Goal: Register for event/course

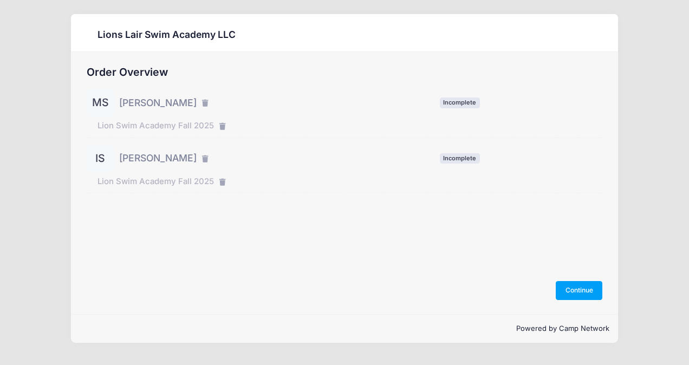
click at [160, 161] on span "Ian Sebiskveradze" at bounding box center [157, 158] width 77 height 14
click at [102, 157] on div "IS" at bounding box center [100, 158] width 27 height 27
click at [559, 290] on button "Continue" at bounding box center [579, 290] width 47 height 18
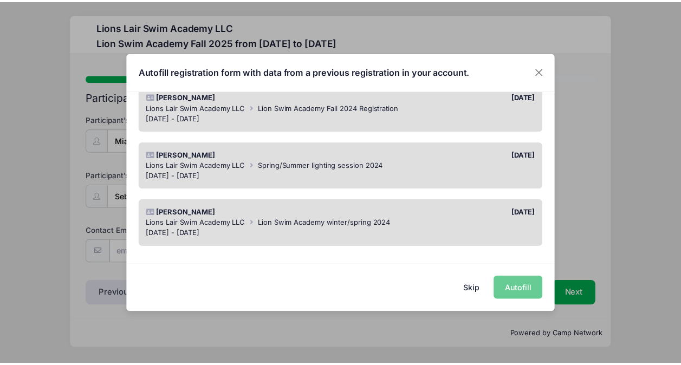
scroll to position [225, 0]
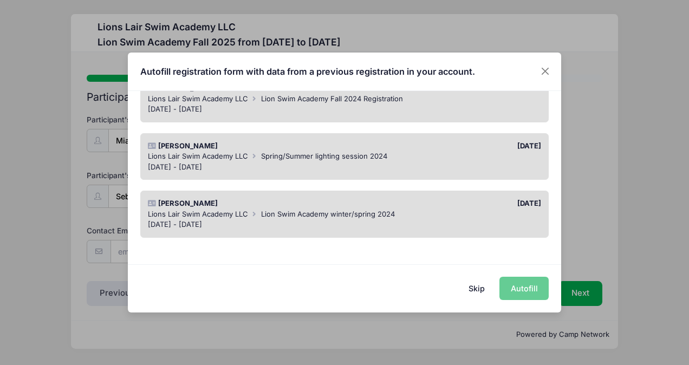
click at [481, 288] on button "Skip" at bounding box center [477, 288] width 38 height 23
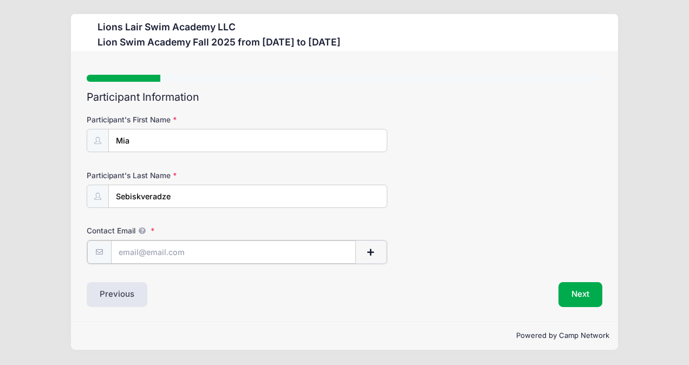
click at [160, 251] on input "Contact Email" at bounding box center [233, 251] width 245 height 23
type input "ks2726@columbia.edu"
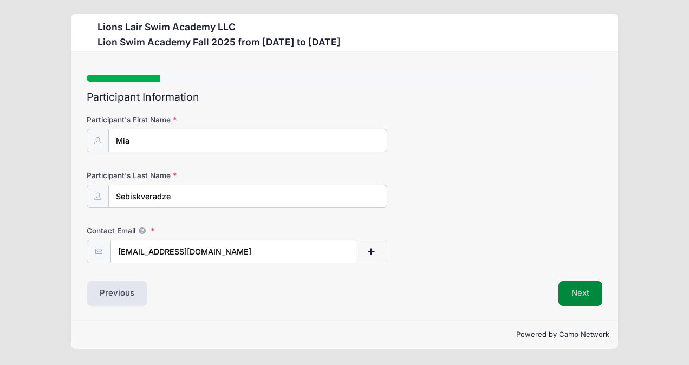
click at [583, 300] on button "Next" at bounding box center [580, 293] width 44 height 25
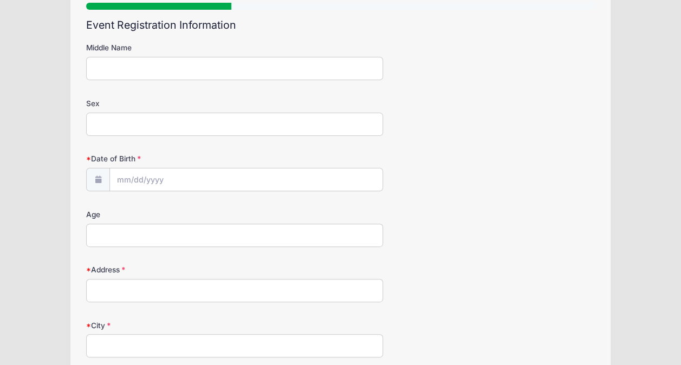
scroll to position [217, 0]
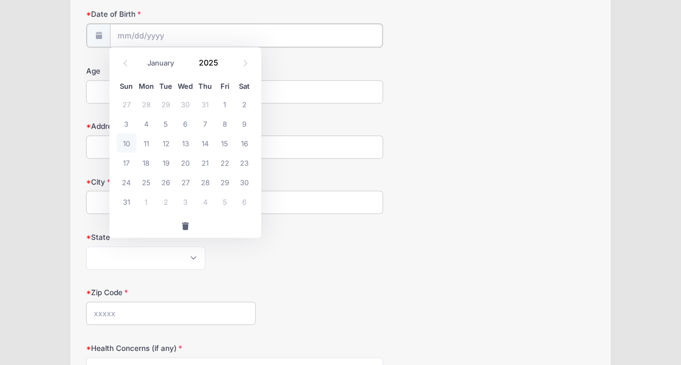
click at [133, 35] on input "Date of Birth" at bounding box center [246, 35] width 272 height 23
click at [121, 32] on input "Date of Birth" at bounding box center [246, 35] width 272 height 23
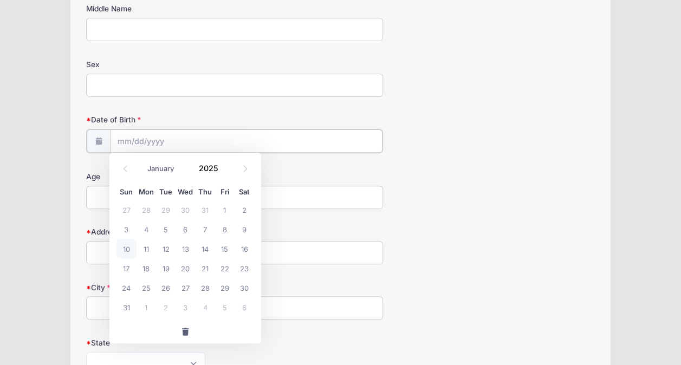
scroll to position [108, 0]
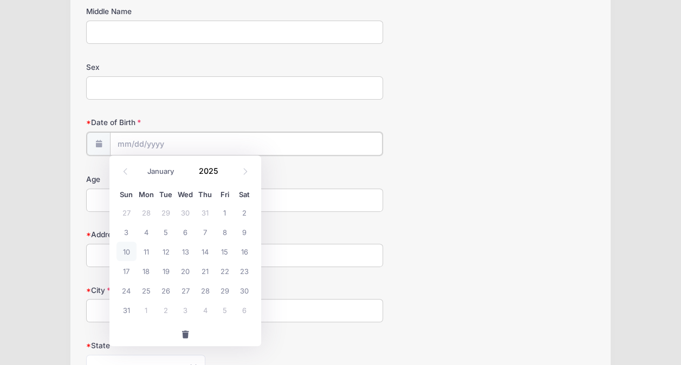
click at [124, 142] on input "Date of Birth" at bounding box center [246, 143] width 272 height 23
click at [125, 170] on icon at bounding box center [125, 171] width 7 height 7
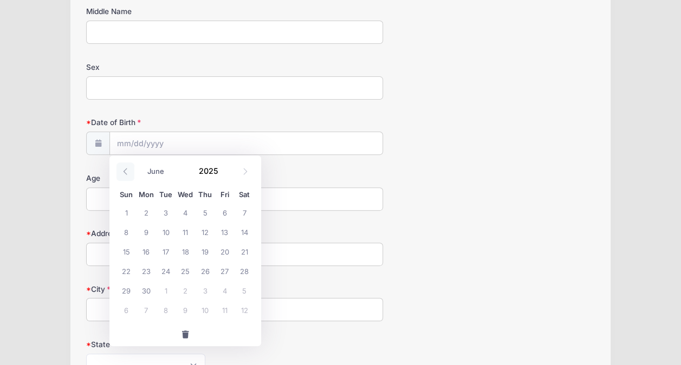
click at [125, 170] on icon at bounding box center [125, 171] width 7 height 7
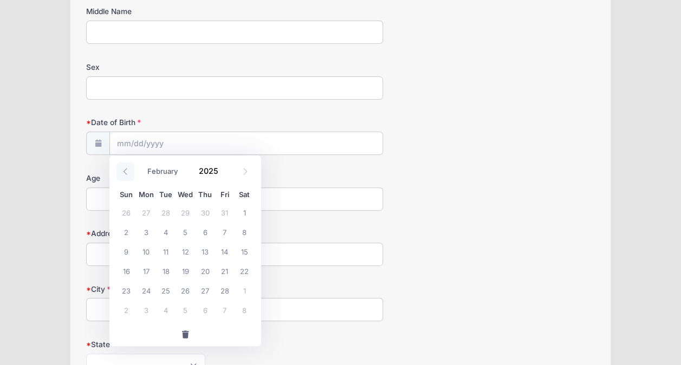
select select "0"
click at [125, 170] on icon at bounding box center [125, 171] width 7 height 7
type input "2024"
select select "11"
drag, startPoint x: 125, startPoint y: 170, endPoint x: 241, endPoint y: 169, distance: 117.0
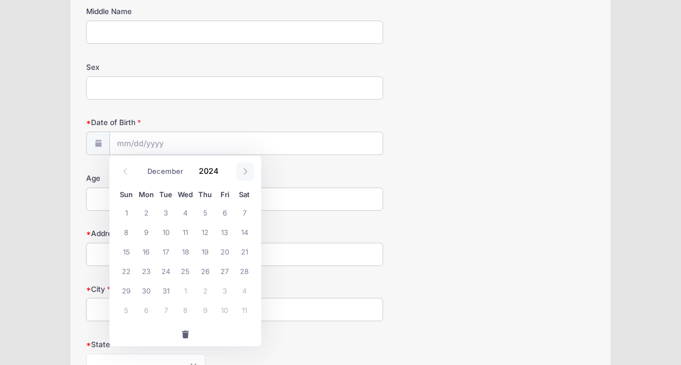
click at [241, 169] on icon at bounding box center [244, 171] width 7 height 7
type input "2025"
select select "0"
click at [142, 270] on span "20" at bounding box center [145, 270] width 19 height 19
type input "01/20/2025"
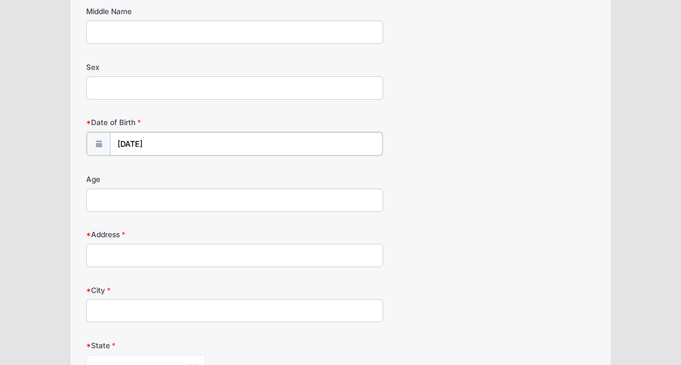
click at [167, 142] on input "01/20/2025" at bounding box center [246, 143] width 272 height 23
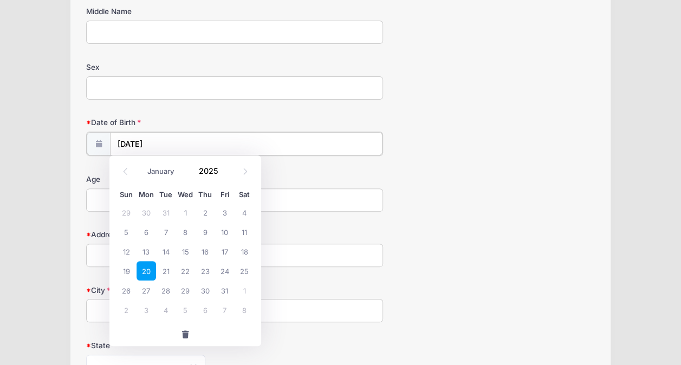
click at [156, 138] on input "01/20/2025" at bounding box center [246, 143] width 272 height 23
click at [155, 138] on input "01/20/2025" at bounding box center [246, 143] width 272 height 23
drag, startPoint x: 188, startPoint y: 334, endPoint x: 185, endPoint y: 316, distance: 18.2
click at [188, 332] on span "button" at bounding box center [185, 335] width 10 height 8
select select "7"
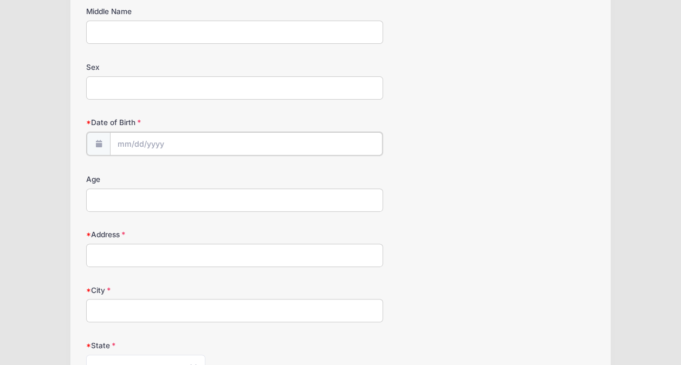
click at [147, 143] on input "Date of Birth" at bounding box center [246, 143] width 272 height 23
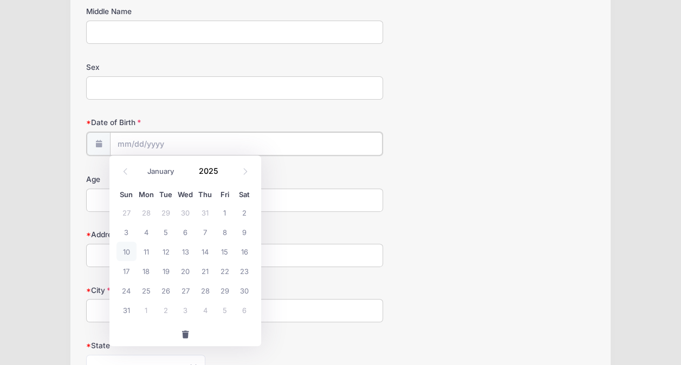
click at [123, 139] on input "Date of Birth" at bounding box center [246, 143] width 272 height 23
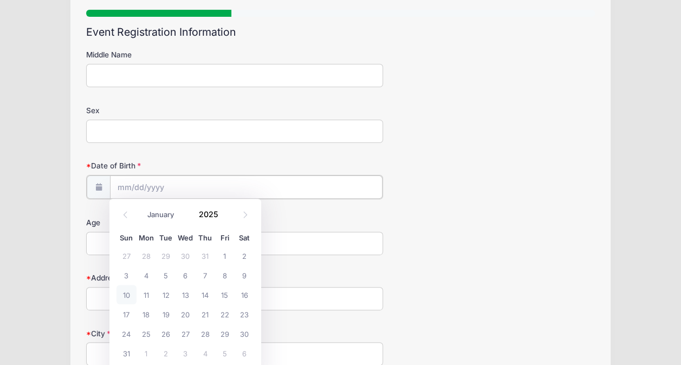
scroll to position [0, 0]
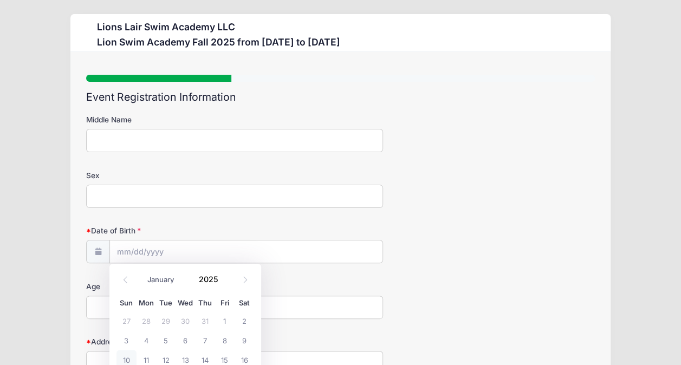
click at [108, 195] on input "Sex" at bounding box center [234, 196] width 297 height 23
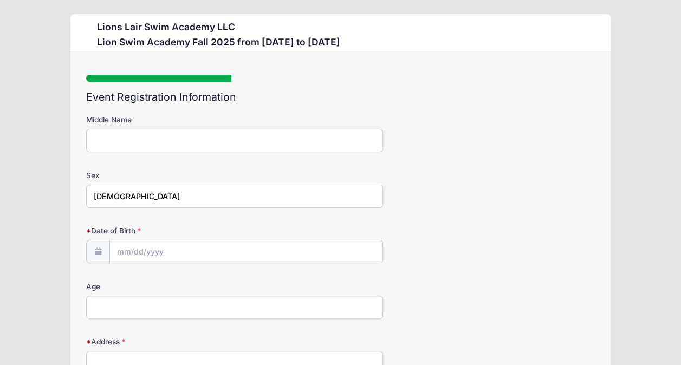
type input "Female"
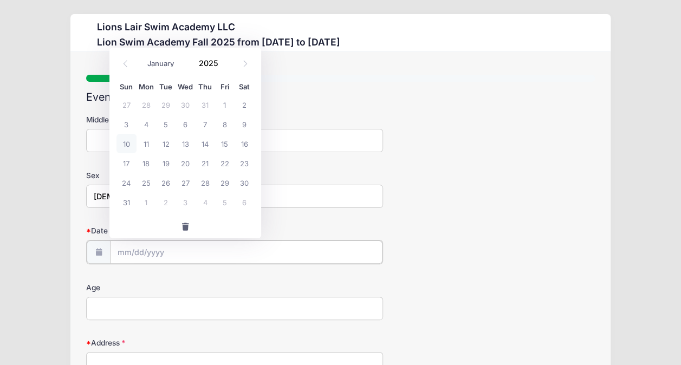
click at [122, 250] on input "Date of Birth" at bounding box center [246, 251] width 272 height 23
click at [223, 65] on span at bounding box center [225, 67] width 8 height 8
click at [224, 65] on span at bounding box center [225, 67] width 8 height 8
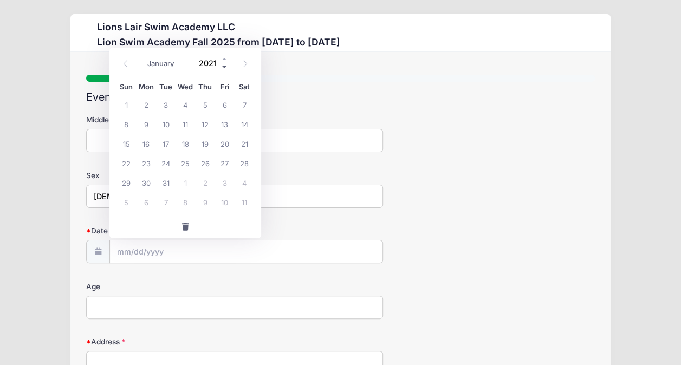
click at [224, 64] on span at bounding box center [225, 67] width 8 height 8
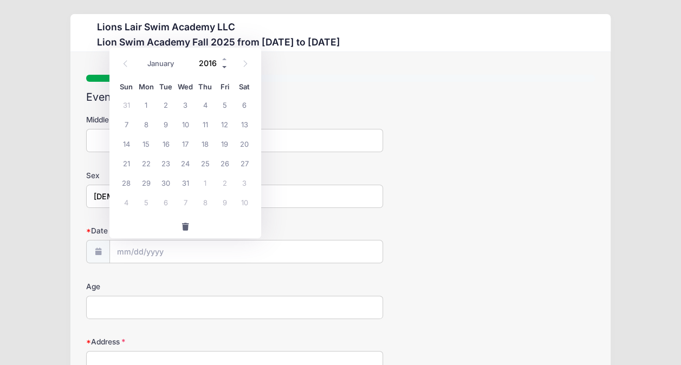
click at [224, 64] on span at bounding box center [225, 67] width 8 height 8
type input "2015"
click at [145, 63] on select "January February March April May June July August September October November De…" at bounding box center [166, 63] width 48 height 14
select select "0"
click at [142, 56] on select "January February March April May June July August September October November De…" at bounding box center [166, 63] width 48 height 14
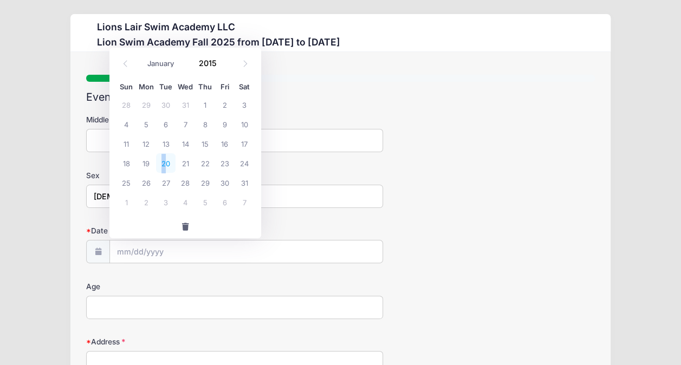
click at [163, 159] on span "20" at bounding box center [165, 162] width 19 height 19
type input "01/20/2015"
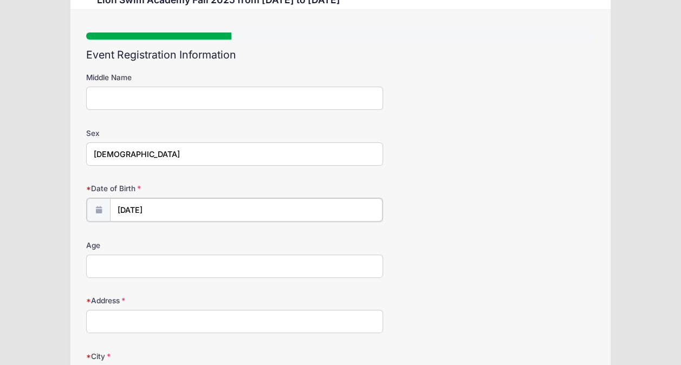
scroll to position [108, 0]
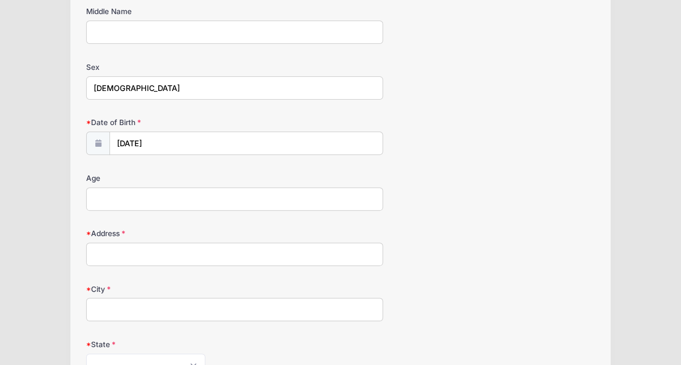
click at [153, 199] on input "Age" at bounding box center [234, 198] width 297 height 23
type input "10"
click at [116, 254] on input "Address" at bounding box center [234, 254] width 297 height 23
type input "570 FORT WASHINGTON AVE"
type input "43B"
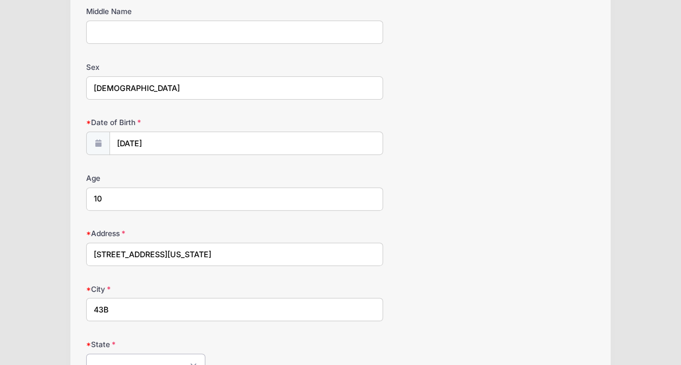
select select "NY"
type input "10033"
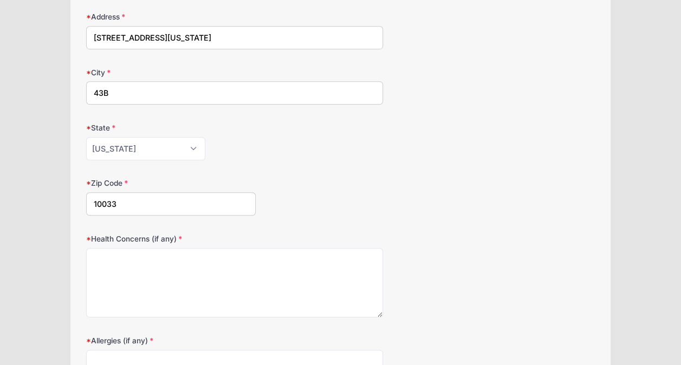
scroll to position [379, 0]
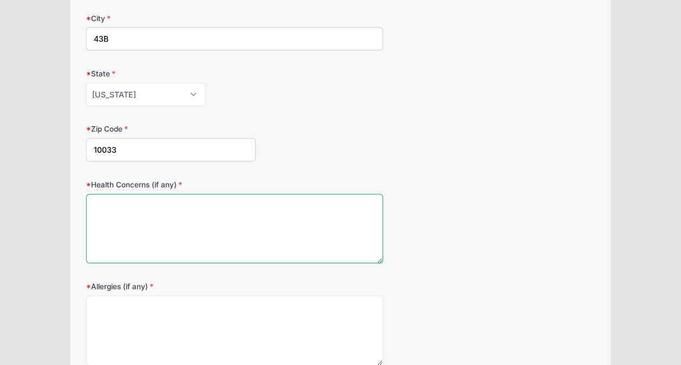
click at [143, 207] on textarea "Health Concerns (if any)" at bounding box center [234, 229] width 297 height 70
type textarea "NA"
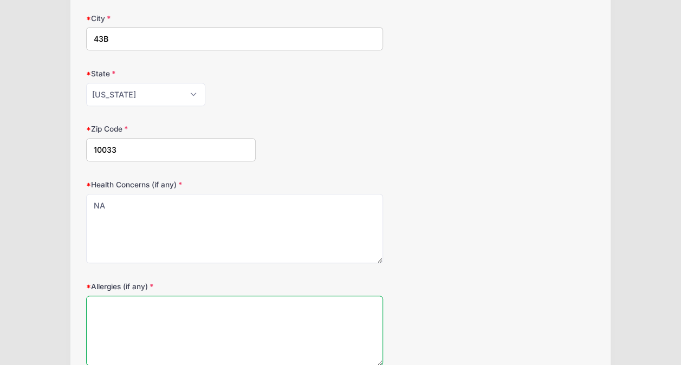
click at [141, 311] on textarea "Allergies (if any)" at bounding box center [234, 331] width 297 height 70
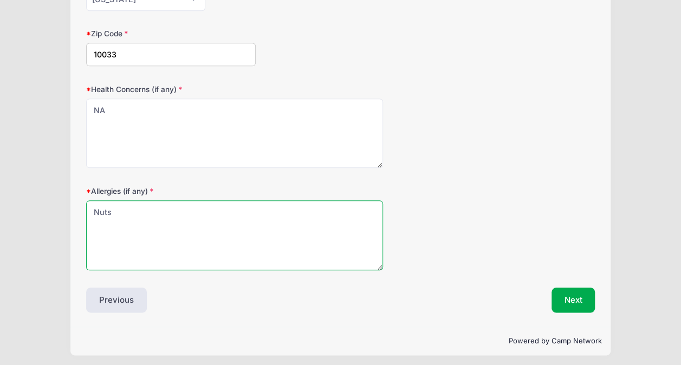
scroll to position [474, 0]
type textarea "Nuts"
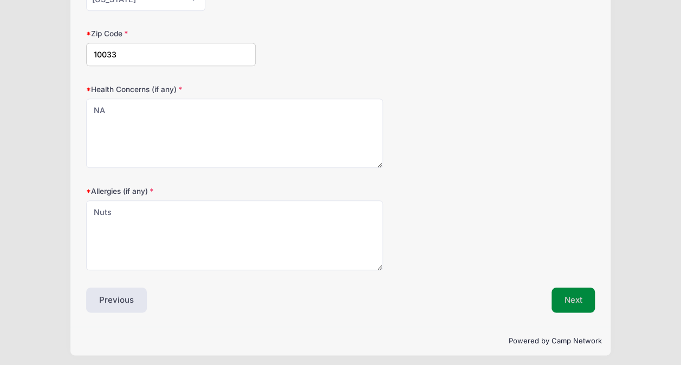
click at [574, 300] on button "Next" at bounding box center [573, 300] width 44 height 25
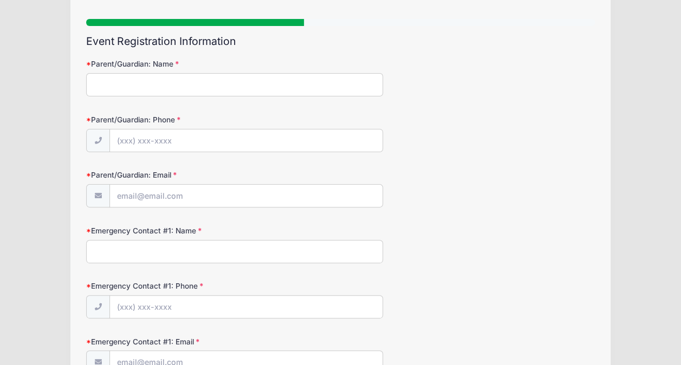
scroll to position [0, 0]
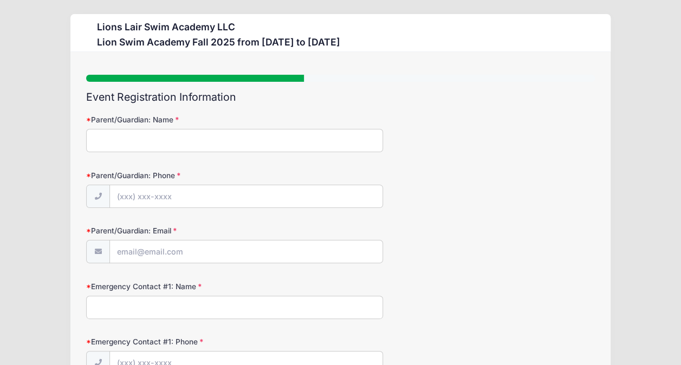
click at [128, 142] on input "Parent/Guardian: Name" at bounding box center [234, 140] width 297 height 23
click at [125, 133] on input "Parent/Guardian: Name" at bounding box center [234, 140] width 297 height 23
type input "Koba S"
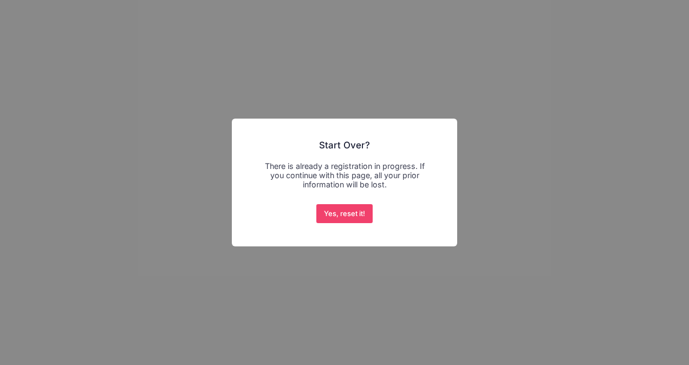
click at [157, 91] on div "× Start Over? There is already a registration in progress. If you continue with…" at bounding box center [344, 182] width 689 height 365
click at [366, 213] on button "Yes, reset it!" at bounding box center [344, 213] width 57 height 19
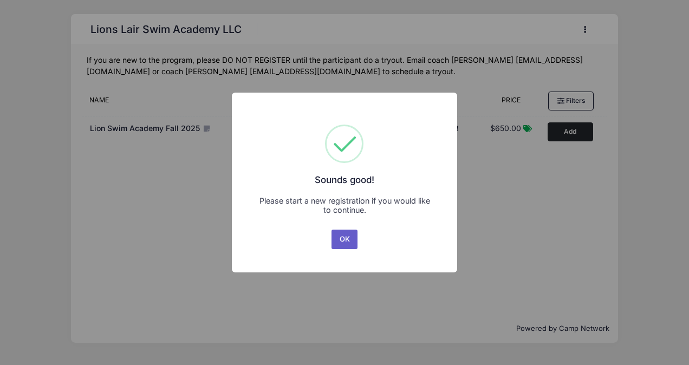
click at [354, 241] on button "OK" at bounding box center [344, 239] width 26 height 19
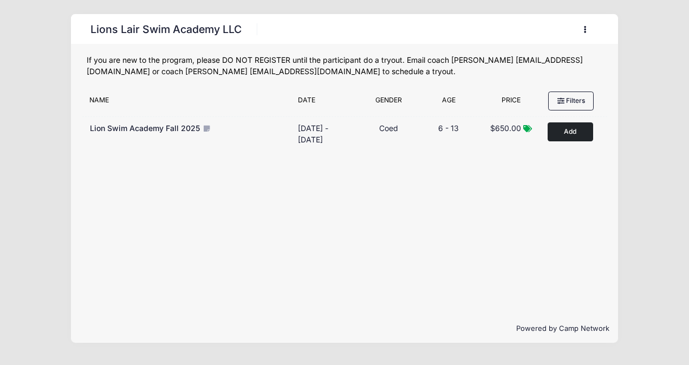
click at [585, 30] on icon "button" at bounding box center [588, 30] width 9 height 0
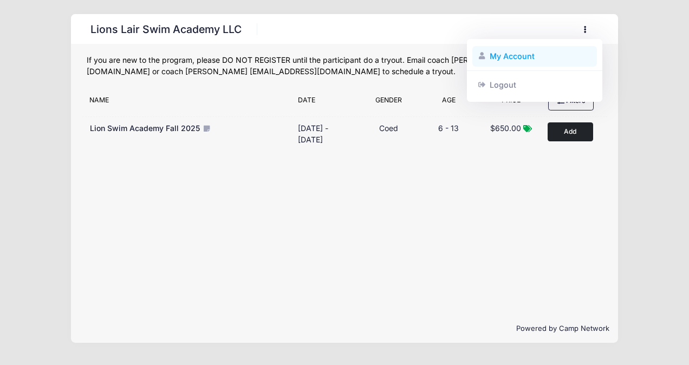
click at [527, 56] on link "My Account" at bounding box center [534, 56] width 125 height 21
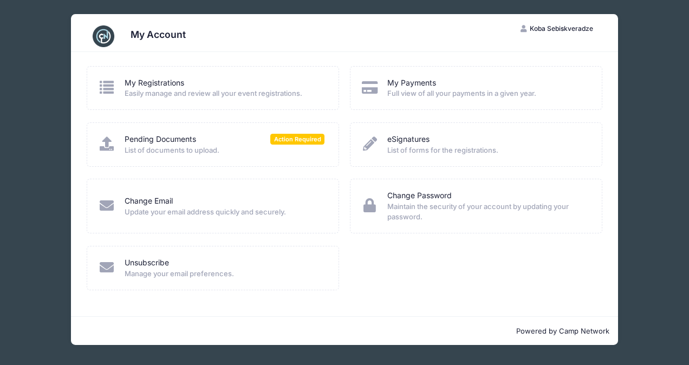
click at [62, 117] on div "My Account KS Koba Sebiskveradze My Account Logout My Registrations Easily mana…" at bounding box center [344, 179] width 656 height 359
click at [654, 120] on div "My Account KS Koba Sebiskveradze My Account Logout My Registrations Easily mana…" at bounding box center [344, 179] width 656 height 359
click at [101, 37] on img at bounding box center [104, 36] width 22 height 22
click at [57, 83] on div "My Account KS Koba Sebiskveradze My Account Logout My Registrations Easily mana…" at bounding box center [344, 179] width 656 height 359
click at [149, 82] on link "My Registrations" at bounding box center [155, 82] width 60 height 11
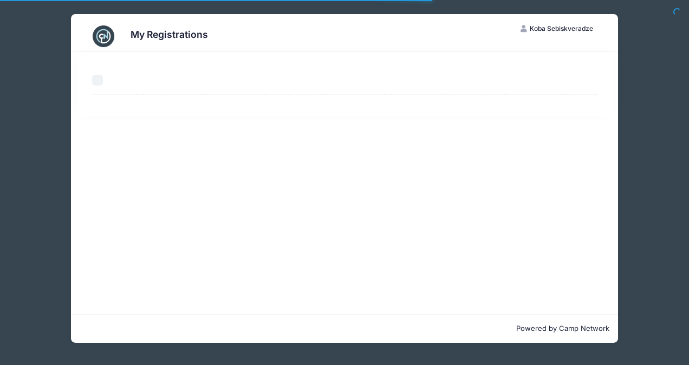
select select "50"
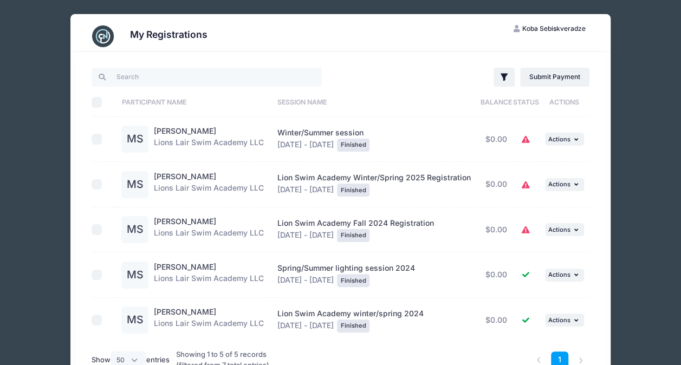
scroll to position [54, 0]
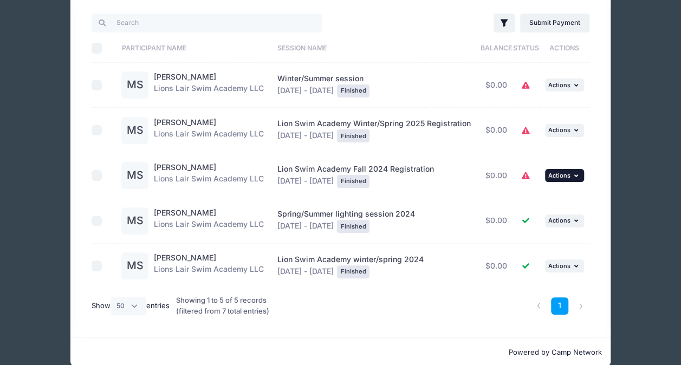
click at [577, 175] on icon "button" at bounding box center [577, 176] width 6 height 6
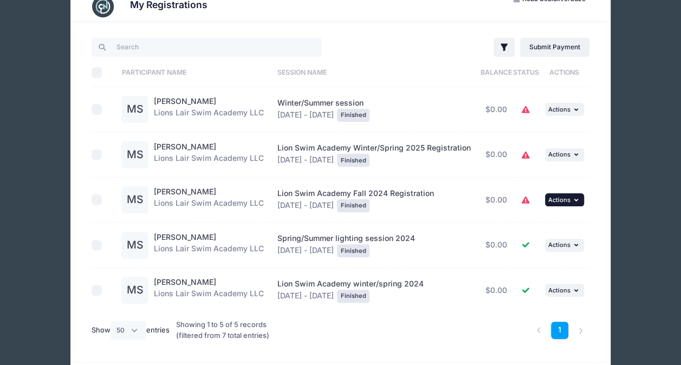
scroll to position [0, 0]
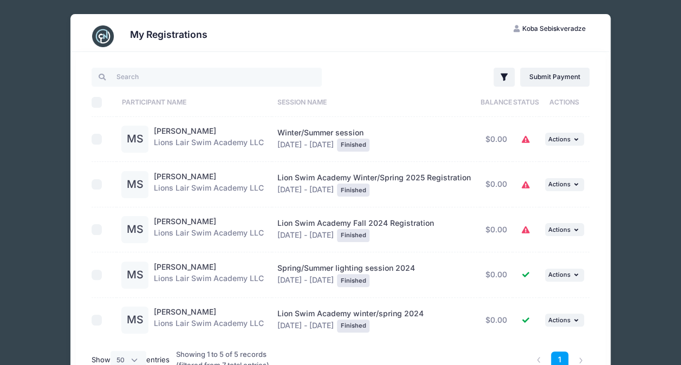
click at [47, 76] on div "My Registrations KS Koba Sebiskveradze My Account Logout Filter Filter Options …" at bounding box center [340, 217] width 648 height 434
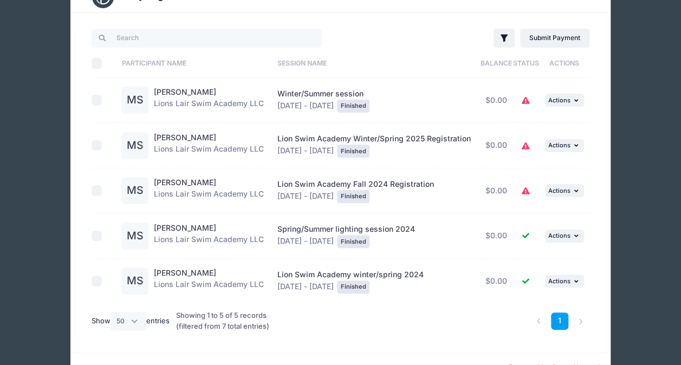
scroll to position [68, 0]
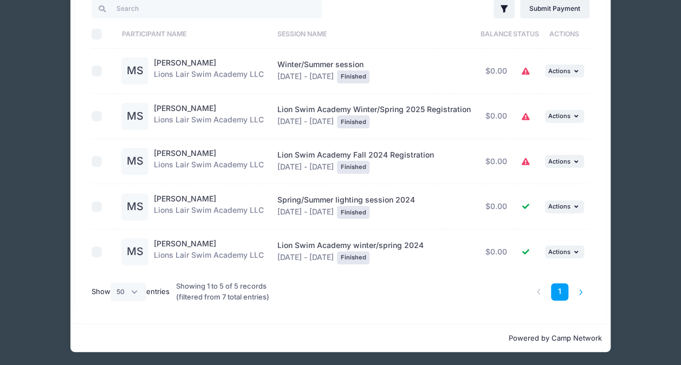
click at [576, 289] on li at bounding box center [581, 292] width 18 height 18
click at [644, 278] on div "My Registrations KS Koba Sebiskveradze My Account Logout Filter Filter Options …" at bounding box center [340, 149] width 648 height 434
click at [33, 237] on div "My Registrations KS Koba Sebiskveradze My Account Logout Filter Filter Options …" at bounding box center [340, 149] width 648 height 434
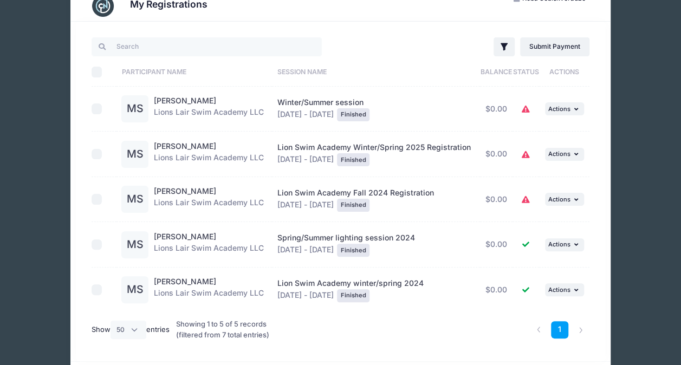
scroll to position [0, 0]
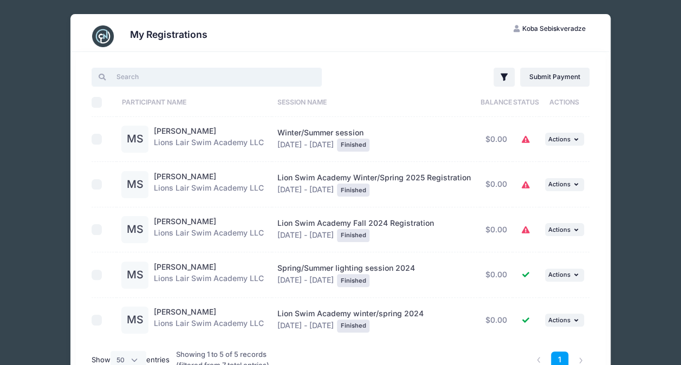
click at [119, 82] on input "search" at bounding box center [207, 77] width 230 height 18
click at [544, 28] on span "Koba Sebiskveradze" at bounding box center [553, 28] width 63 height 8
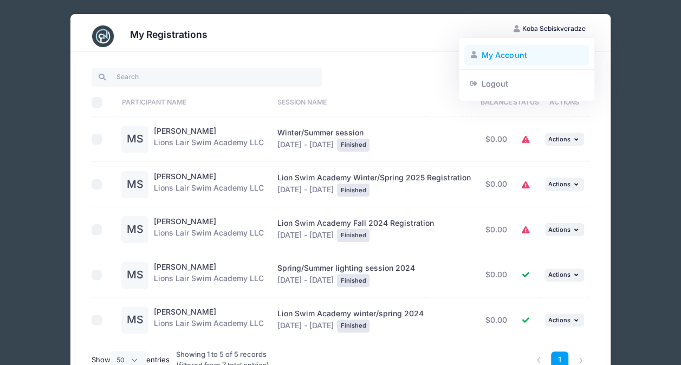
click at [517, 51] on link "My Account" at bounding box center [526, 55] width 125 height 21
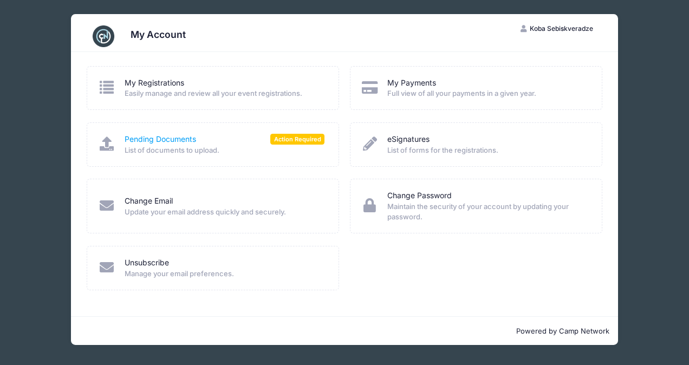
click at [187, 139] on link "Pending Documents" at bounding box center [160, 139] width 71 height 11
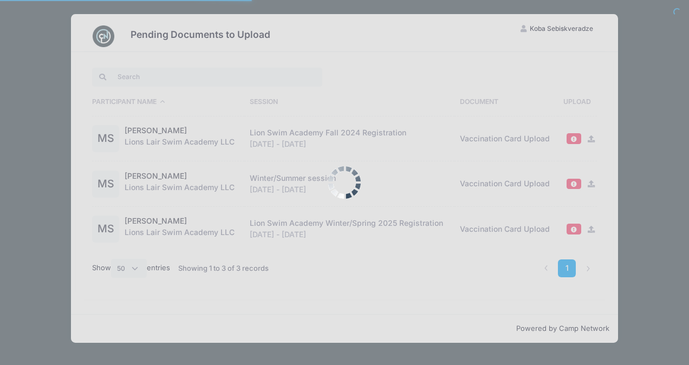
select select "50"
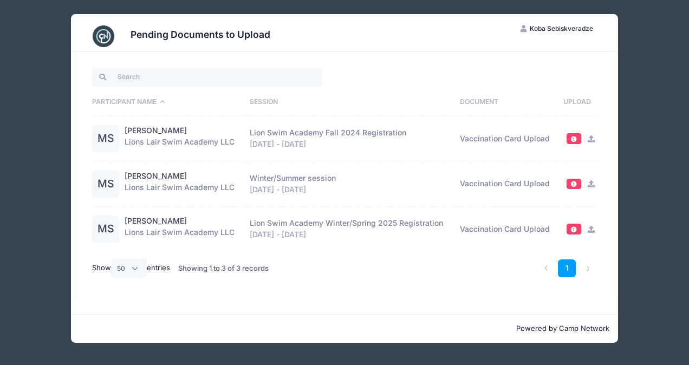
click at [542, 32] on button "KS Koba Sebiskveradze" at bounding box center [556, 28] width 91 height 18
click at [496, 54] on link "My Account" at bounding box center [534, 55] width 125 height 21
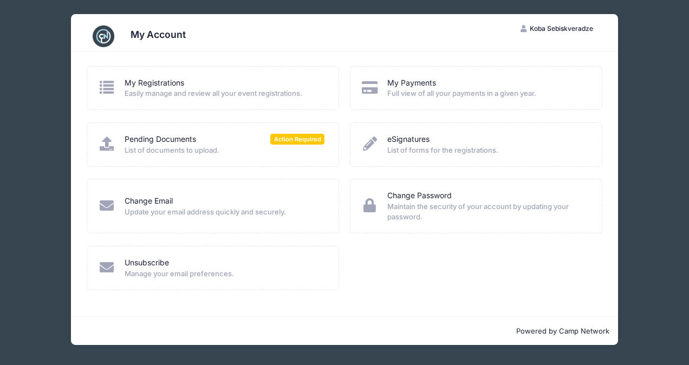
click at [119, 85] on div "My Registrations Easily manage and review all your event registrations." at bounding box center [213, 88] width 230 height 22
click at [110, 86] on icon at bounding box center [107, 87] width 18 height 14
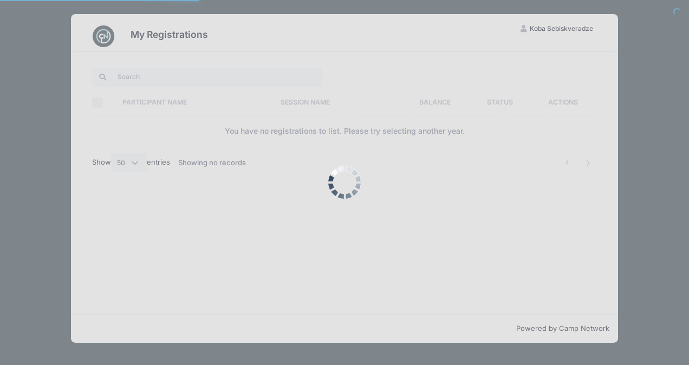
select select "50"
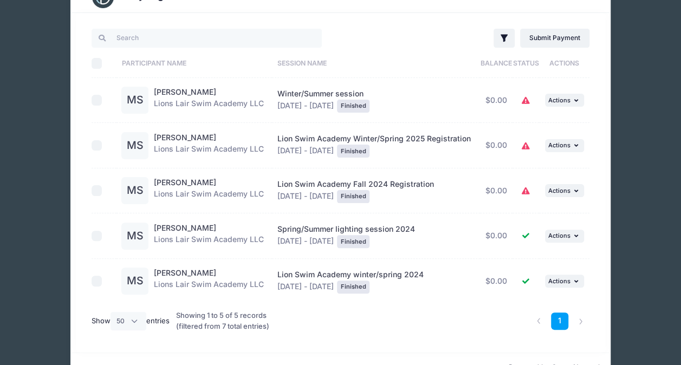
scroll to position [68, 0]
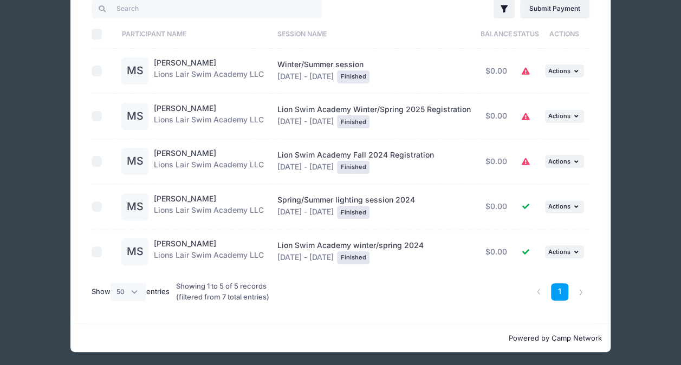
click at [56, 170] on div "My Registrations KS Koba Sebiskveradze My Account Logout Filter Filter Options …" at bounding box center [340, 149] width 648 height 434
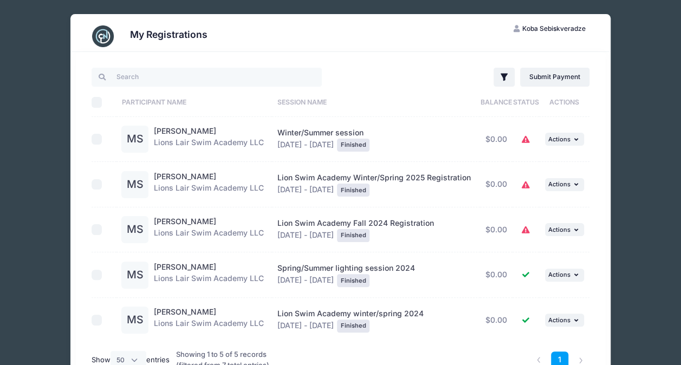
click at [541, 26] on span "Koba Sebiskveradze" at bounding box center [553, 28] width 63 height 8
click at [22, 24] on div "My Registrations KS Koba Sebiskveradze My Account Logout Filter Filter Options …" at bounding box center [340, 217] width 648 height 434
click at [109, 36] on img at bounding box center [103, 36] width 22 height 22
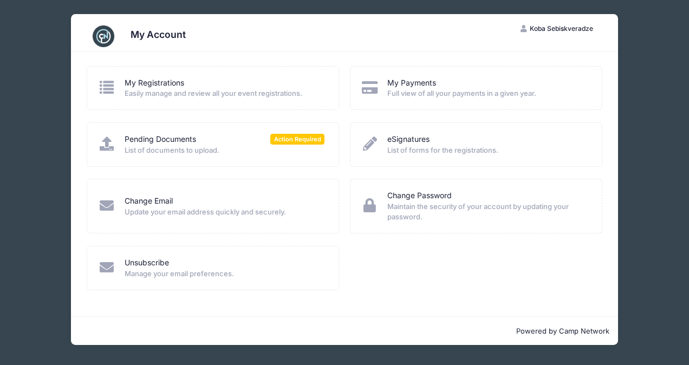
click at [109, 36] on img at bounding box center [104, 36] width 22 height 22
click at [103, 35] on img at bounding box center [104, 36] width 22 height 22
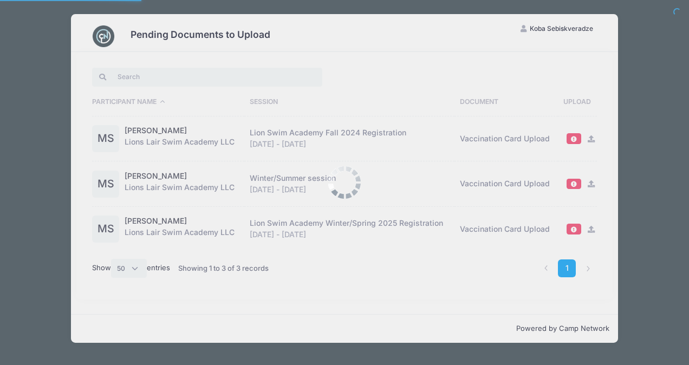
select select "50"
